Goal: Task Accomplishment & Management: Complete application form

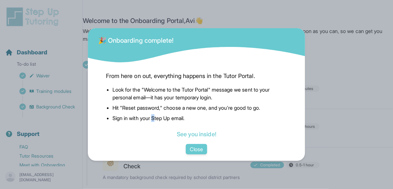
drag, startPoint x: 191, startPoint y: 134, endPoint x: 158, endPoint y: 118, distance: 36.3
click at [158, 118] on li "Sign in with your Step Up email." at bounding box center [199, 118] width 174 height 8
drag, startPoint x: 195, startPoint y: 136, endPoint x: 161, endPoint y: 124, distance: 36.1
click at [161, 124] on ul "Look for the "Welcome to the Tutor Portal" message we sent to your personal ema…" at bounding box center [196, 105] width 181 height 39
